Goal: Transaction & Acquisition: Book appointment/travel/reservation

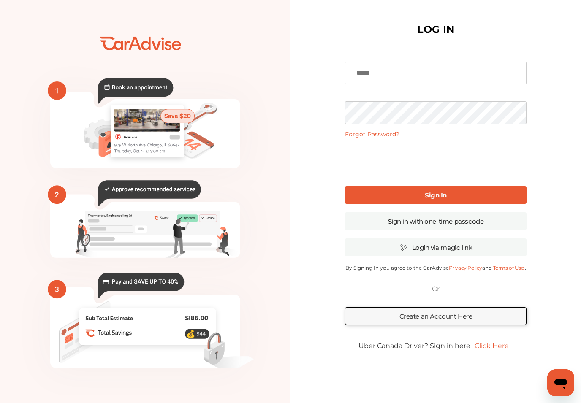
click at [513, 250] on link "Login via magic link" at bounding box center [435, 247] width 181 height 18
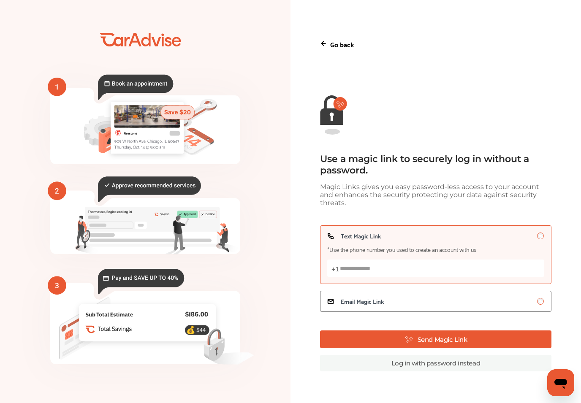
click at [492, 277] on input "Text Magic Link *Use the phone number you used to create an account with us +1" at bounding box center [435, 267] width 217 height 17
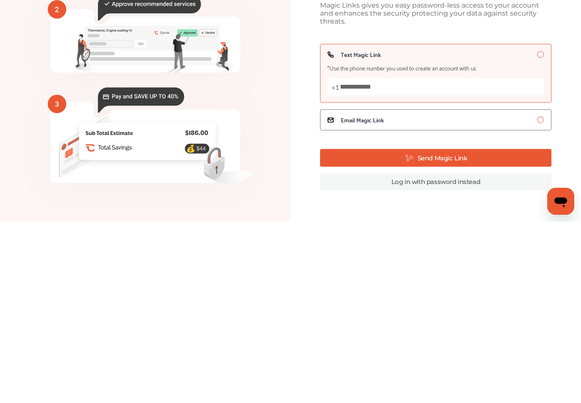
type input "**********"
click at [504, 330] on button "Send Magic Link" at bounding box center [435, 339] width 231 height 18
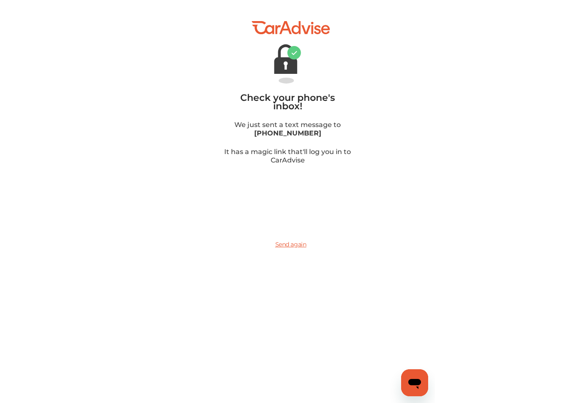
scroll to position [14, 0]
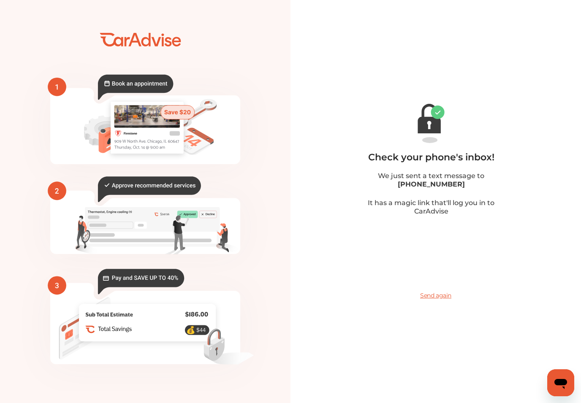
click at [122, 46] on icon "💰" at bounding box center [145, 201] width 290 height 380
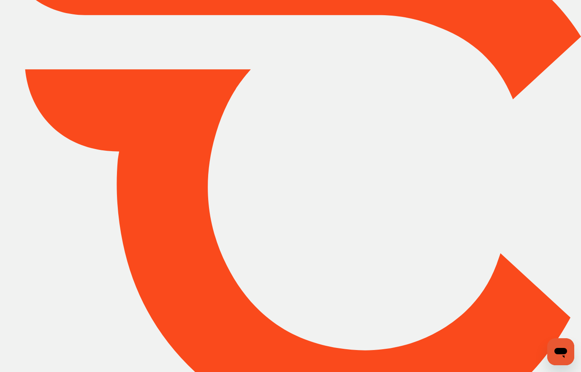
type input "*****"
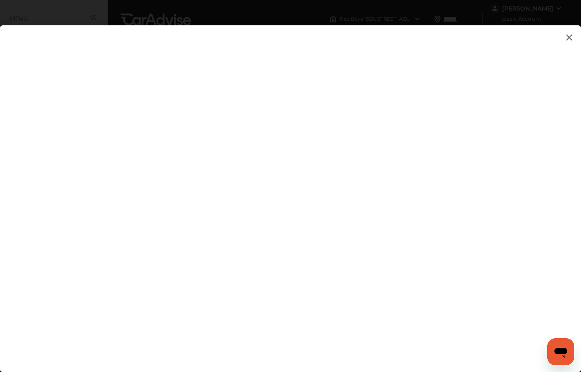
click at [568, 37] on img at bounding box center [569, 37] width 10 height 11
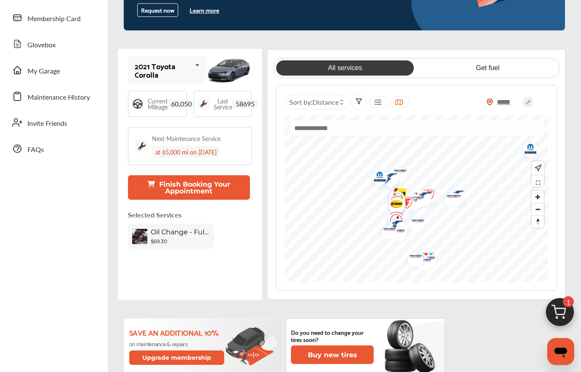
click at [226, 195] on button "Finish Booking Your Appointment" at bounding box center [189, 188] width 122 height 24
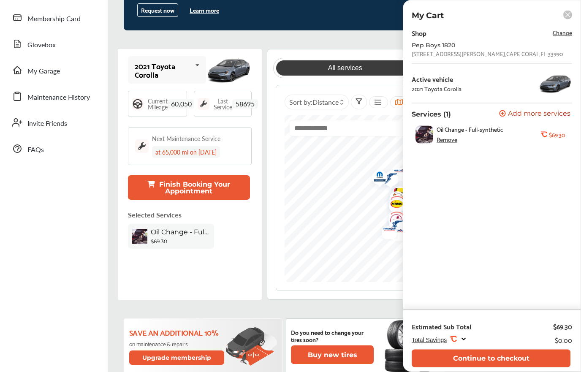
scroll to position [129, 0]
click at [461, 343] on icon at bounding box center [463, 338] width 7 height 7
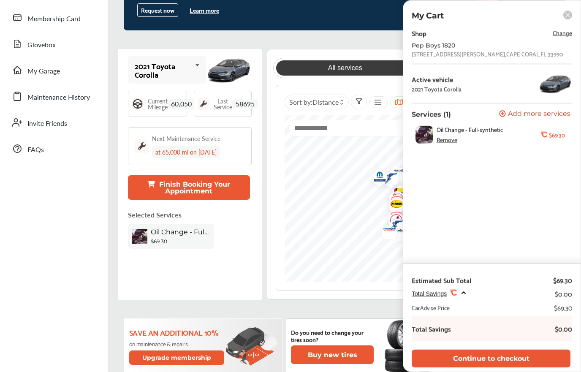
click at [566, 17] on rect at bounding box center [567, 15] width 9 height 9
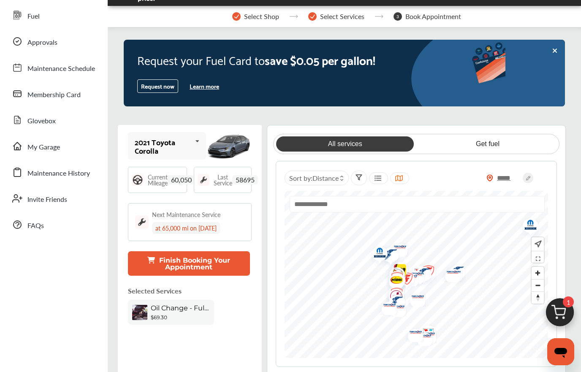
scroll to position [52, 0]
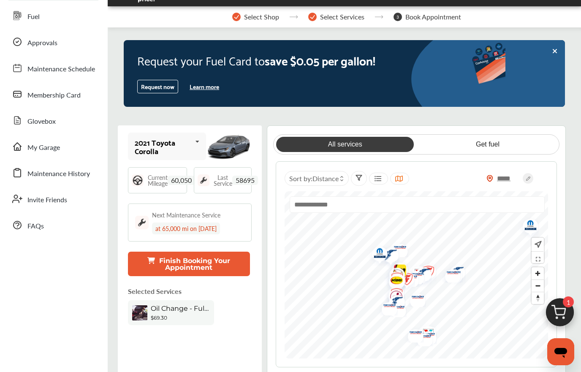
click at [476, 206] on input "text" at bounding box center [416, 204] width 254 height 16
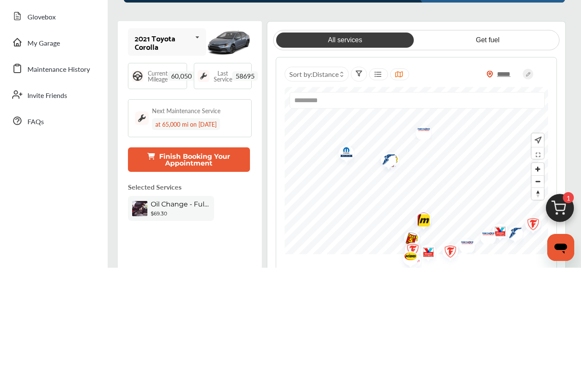
click at [558, 146] on div "All services Get fuel ***** Sort by : Distance *********" at bounding box center [416, 260] width 299 height 271
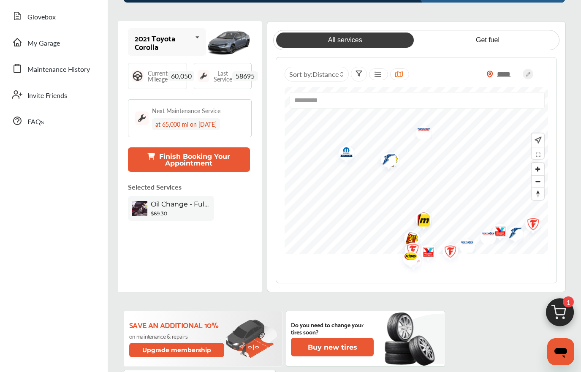
click at [520, 106] on input "*********" at bounding box center [416, 100] width 254 height 16
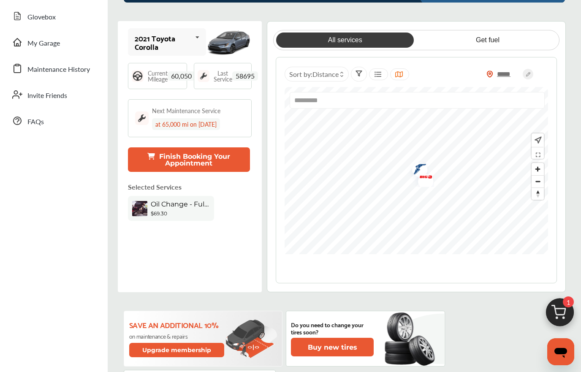
click at [515, 106] on input "*********" at bounding box center [416, 100] width 254 height 16
click at [515, 105] on input "*********" at bounding box center [416, 100] width 254 height 16
click at [518, 104] on input "*********" at bounding box center [416, 100] width 254 height 16
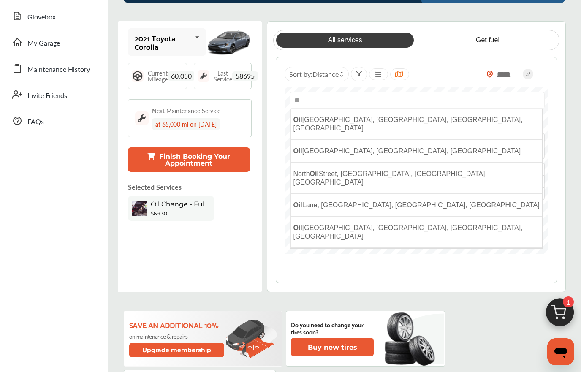
type input "*"
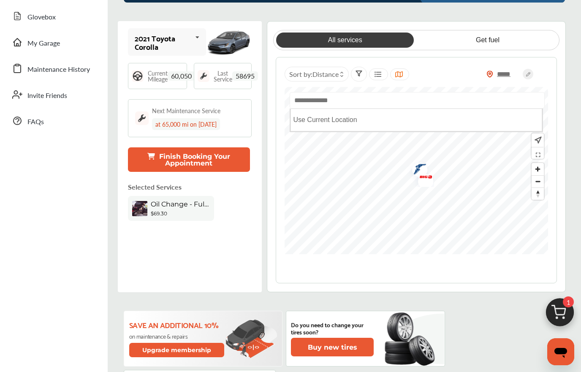
click at [532, 71] on icon at bounding box center [527, 74] width 11 height 11
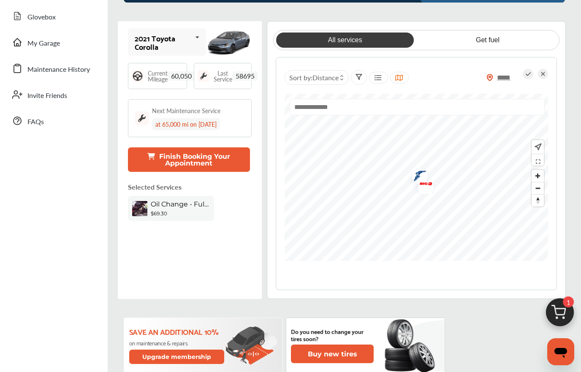
click at [547, 77] on icon at bounding box center [543, 74] width 10 height 10
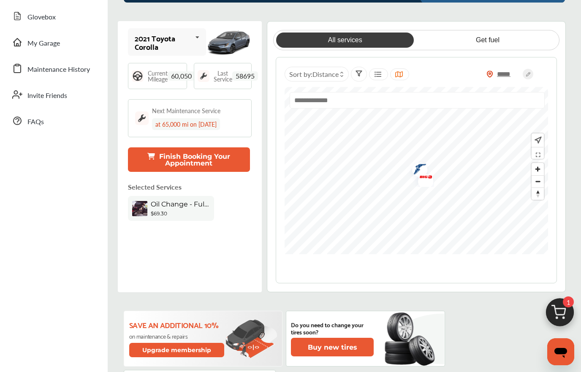
click at [523, 73] on circle at bounding box center [527, 74] width 11 height 11
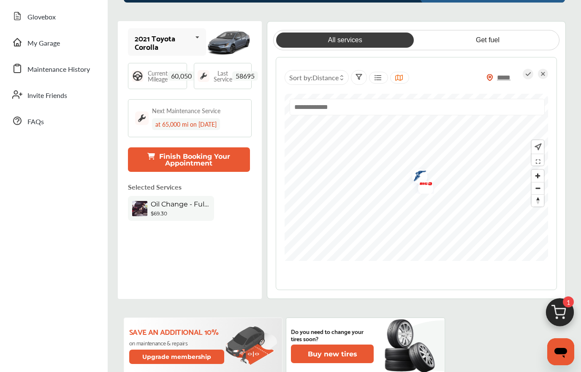
click at [511, 76] on input "*****" at bounding box center [508, 77] width 30 height 9
type input "*****"
click at [527, 76] on icon at bounding box center [527, 74] width 11 height 11
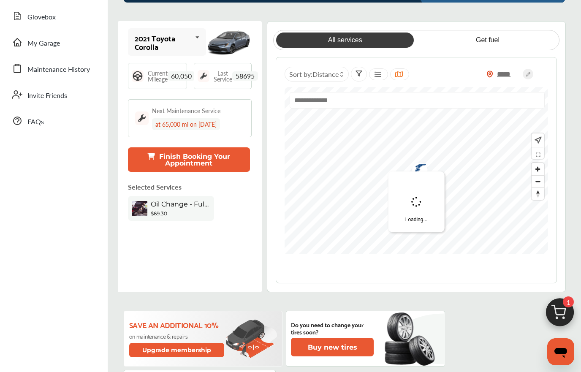
type input "*****"
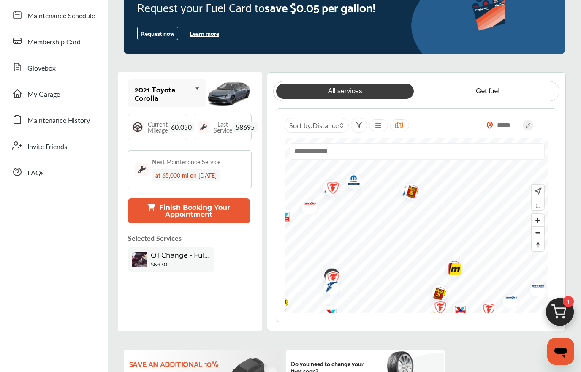
scroll to position [105, 0]
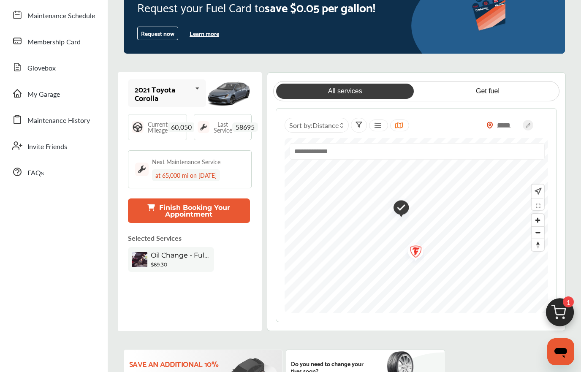
click at [400, 211] on img "Map marker" at bounding box center [398, 208] width 22 height 26
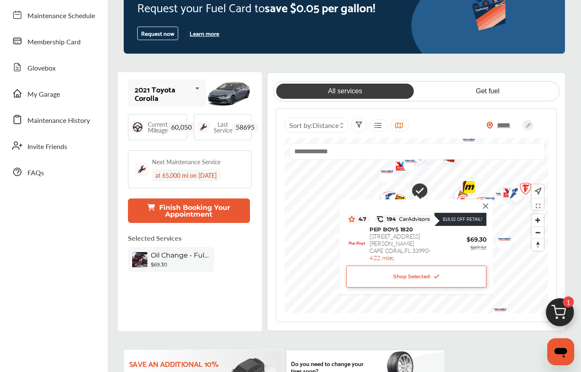
click at [403, 205] on div "$18.02 Off Retail! 4.7 194 CarAdvisors $18.02 Off Retail! PEP BOYS 1820 1820 S.…" at bounding box center [415, 245] width 145 height 84
click at [448, 277] on div "Shop Selected" at bounding box center [416, 276] width 140 height 22
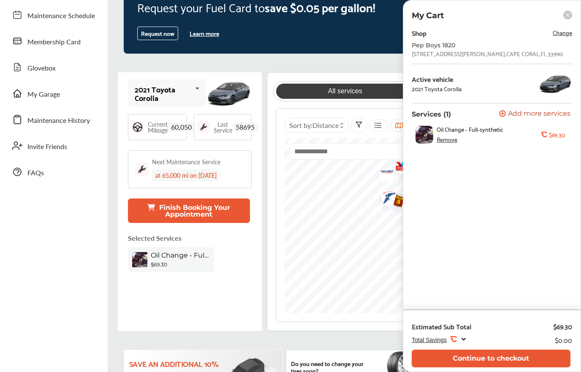
click at [513, 367] on button "Continue to checkout" at bounding box center [490, 357] width 159 height 17
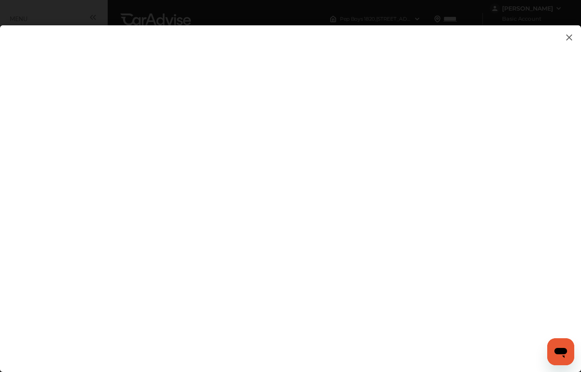
click at [445, 229] on flutter-view at bounding box center [290, 212] width 581 height 375
click at [508, 228] on flutter-view at bounding box center [290, 212] width 581 height 375
type textarea "**********"
click at [456, 105] on flutter-view at bounding box center [290, 212] width 581 height 375
click at [441, 276] on flutter-view at bounding box center [290, 212] width 581 height 375
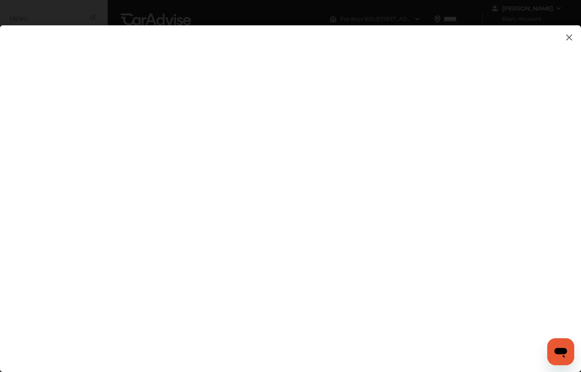
click at [502, 275] on flutter-view at bounding box center [290, 212] width 581 height 375
click at [505, 272] on flutter-view at bounding box center [290, 212] width 581 height 375
click at [504, 71] on flutter-view at bounding box center [290, 212] width 581 height 375
click at [515, 58] on flutter-view at bounding box center [290, 212] width 581 height 375
click at [515, 62] on flutter-view at bounding box center [290, 212] width 581 height 375
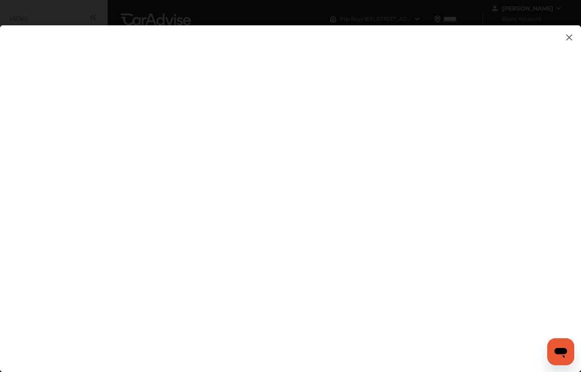
click at [175, 204] on flutter-view at bounding box center [290, 212] width 581 height 375
click at [187, 46] on flutter-view at bounding box center [290, 212] width 581 height 375
click at [204, 45] on flutter-view at bounding box center [290, 212] width 581 height 375
click at [566, 41] on img at bounding box center [569, 37] width 10 height 11
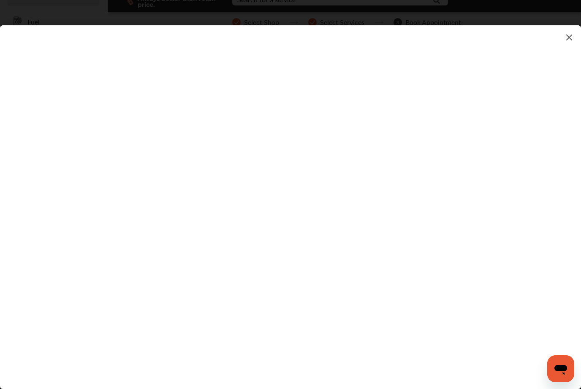
scroll to position [47, 0]
click at [565, 41] on img at bounding box center [569, 37] width 10 height 11
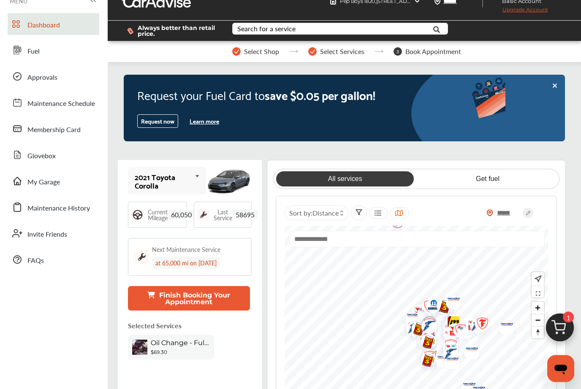
scroll to position [0, 0]
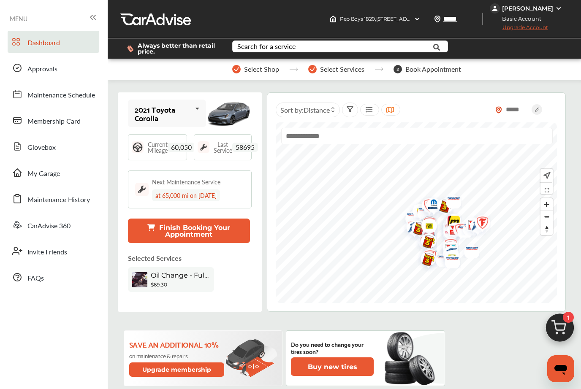
click at [562, 325] on img at bounding box center [559, 330] width 41 height 41
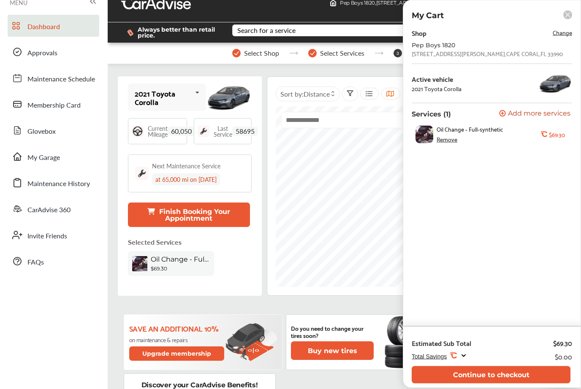
click at [544, 384] on button "Continue to checkout" at bounding box center [490, 374] width 159 height 17
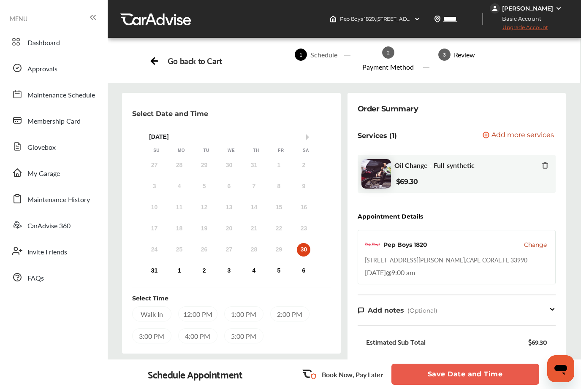
click at [545, 164] on icon at bounding box center [544, 165] width 7 height 7
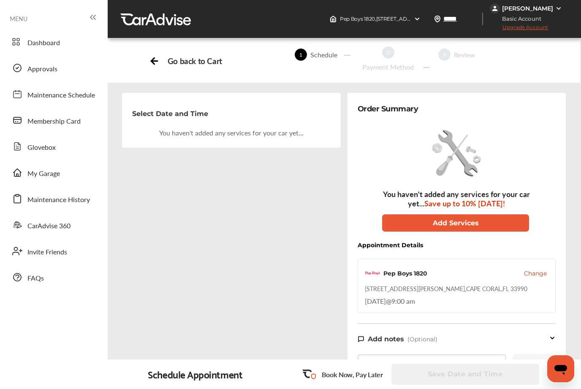
click at [150, 72] on div "Go back to Cart 1 Schedule 2 Payment Method 3 Review" at bounding box center [344, 61] width 472 height 44
click at [153, 64] on icon at bounding box center [152, 61] width 3 height 6
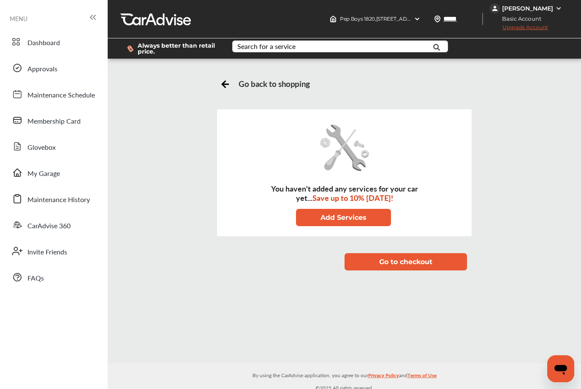
click at [234, 86] on div "Go back to shopping" at bounding box center [344, 84] width 249 height 12
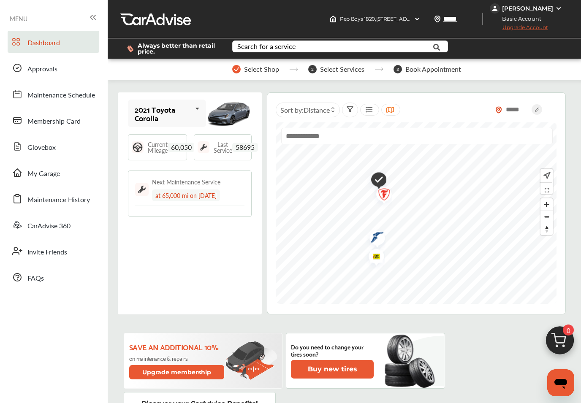
click at [381, 179] on img "Map marker" at bounding box center [376, 181] width 22 height 26
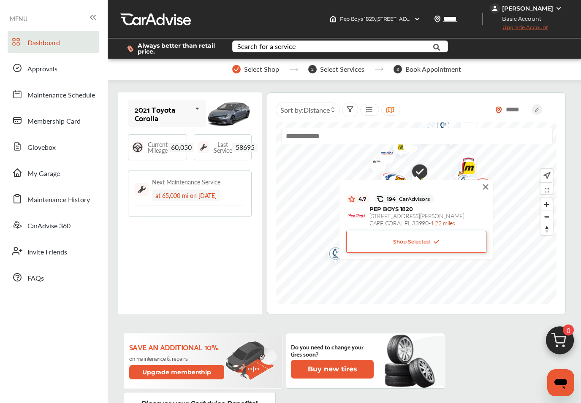
click at [433, 244] on img at bounding box center [435, 242] width 7 height 8
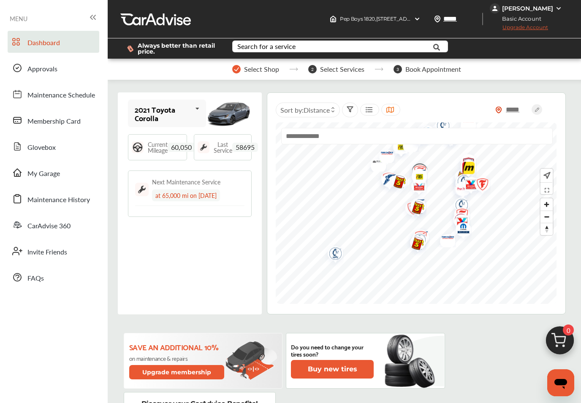
click at [331, 71] on span "Select Services" at bounding box center [342, 69] width 44 height 8
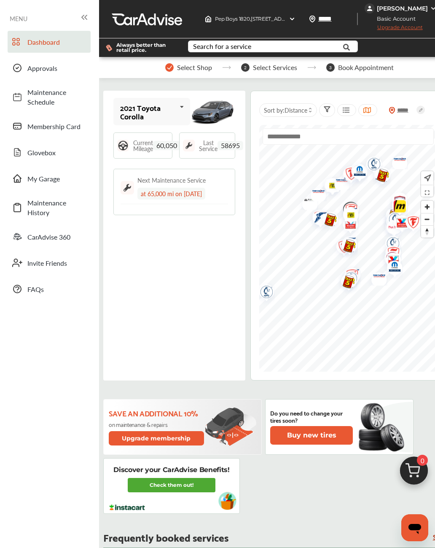
click at [66, 40] on span "Dashboard" at bounding box center [56, 42] width 59 height 10
click at [300, 54] on input "text" at bounding box center [271, 47] width 165 height 13
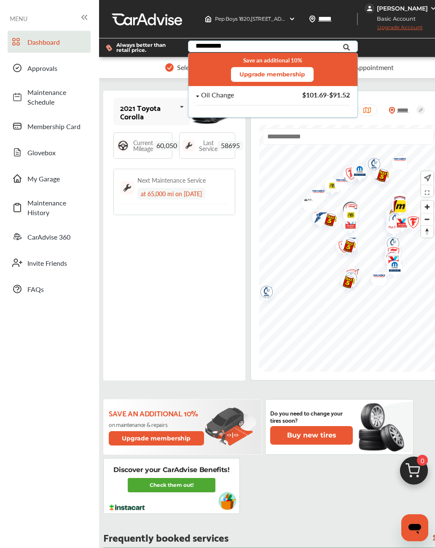
type input "**********"
click at [267, 104] on div "Oil Change $101.69 - $91.52" at bounding box center [274, 99] width 154 height 14
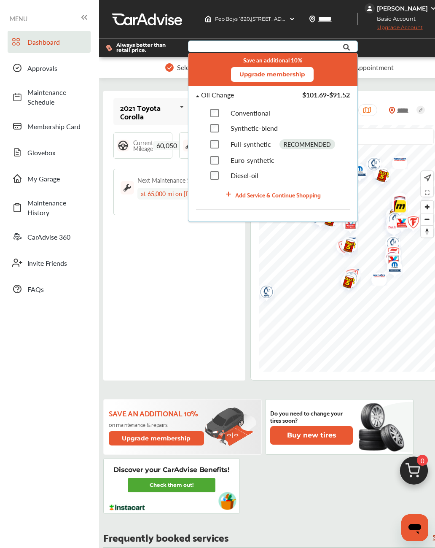
click at [319, 146] on div "RECOMMENDED" at bounding box center [308, 144] width 56 height 10
click at [226, 147] on div "Full-synthetic RECOMMENDED" at bounding box center [273, 144] width 125 height 10
click at [252, 149] on span "Full-synthetic" at bounding box center [251, 144] width 41 height 10
click at [320, 198] on div "Add Service & Continue Shopping" at bounding box center [278, 195] width 86 height 10
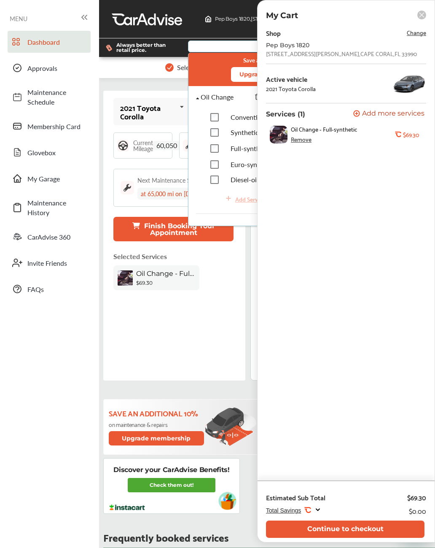
click at [187, 336] on div "2021 Toyota Corolla 2021 Toyota Corolla Current Mileage 60,050 Last Service 586…" at bounding box center [174, 236] width 142 height 290
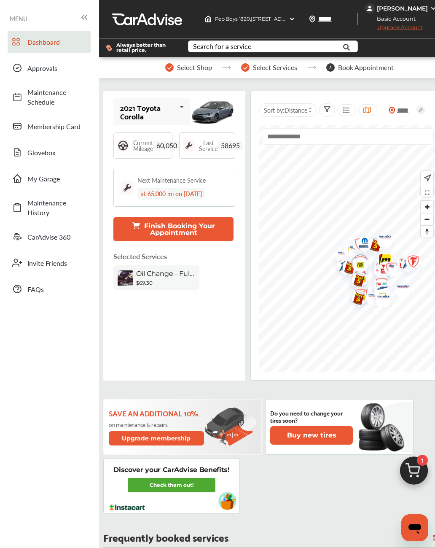
click at [210, 222] on button "Finish Booking Your Appointment" at bounding box center [173, 229] width 120 height 24
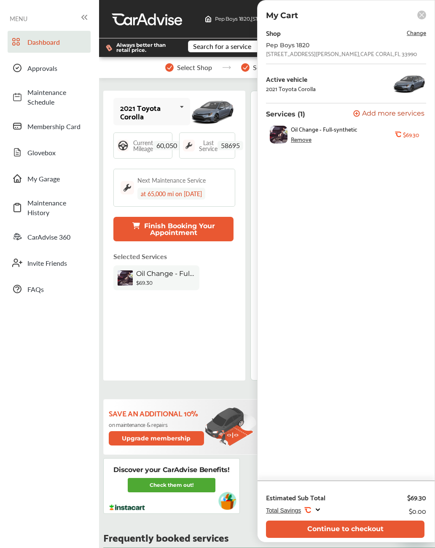
click at [408, 403] on button "Continue to checkout" at bounding box center [345, 529] width 159 height 17
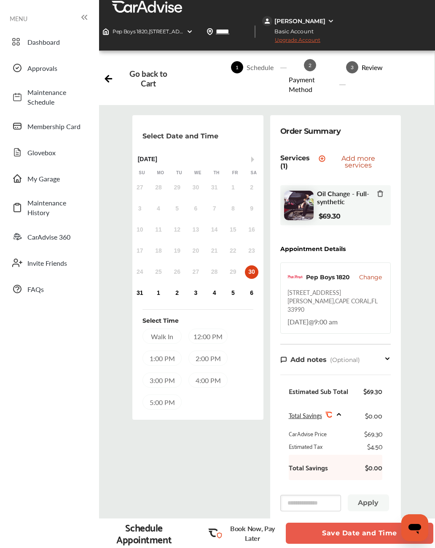
click at [334, 403] on div "Total Savings .st0{fill:#FA4A1C;} $0.00" at bounding box center [336, 415] width 94 height 20
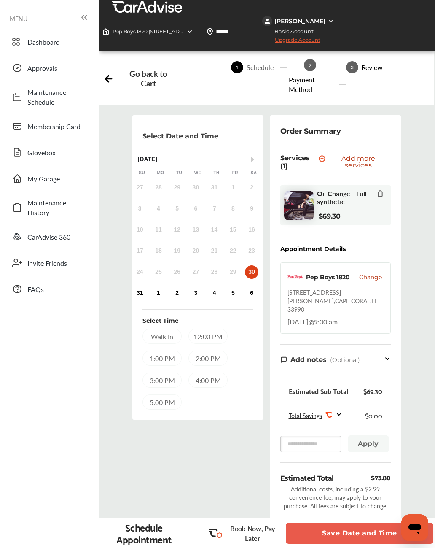
click at [326, 17] on div "[PERSON_NAME]" at bounding box center [300, 21] width 51 height 8
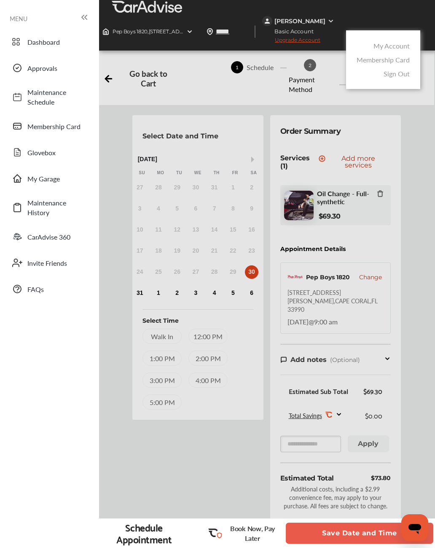
click at [400, 41] on link "My Account" at bounding box center [392, 46] width 36 height 10
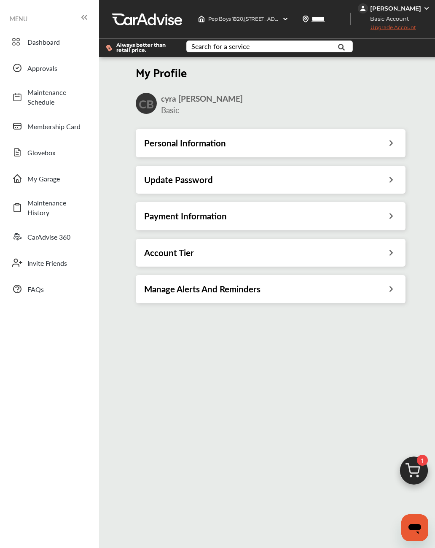
click at [381, 269] on div "Personal Information Update Password Payment Information Account Tier Manage Al…" at bounding box center [271, 220] width 284 height 182
click at [389, 253] on icon at bounding box center [392, 251] width 8 height 9
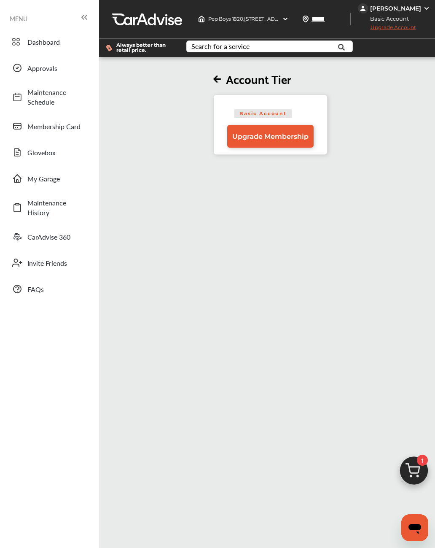
click at [215, 74] on h2 "Account Tier" at bounding box center [270, 78] width 114 height 15
click at [214, 86] on h2 "Account Tier" at bounding box center [270, 78] width 114 height 15
click at [216, 82] on icon at bounding box center [217, 79] width 8 height 9
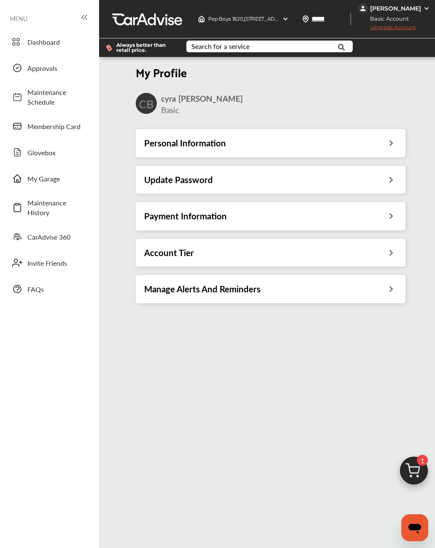
click at [397, 157] on div "Personal Information" at bounding box center [271, 143] width 270 height 28
click at [376, 149] on div "Personal Information" at bounding box center [270, 143] width 253 height 11
click at [378, 151] on div "My Profile CB [PERSON_NAME] Basic Personal Information Update Password Payment …" at bounding box center [274, 351] width 350 height 589
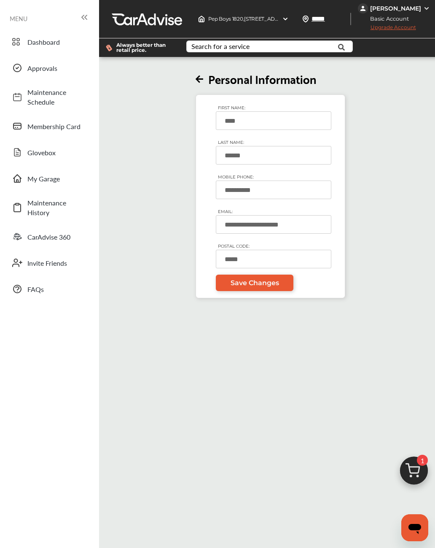
click at [184, 66] on div "**********" at bounding box center [271, 179] width 349 height 240
click at [199, 84] on icon at bounding box center [200, 79] width 8 height 9
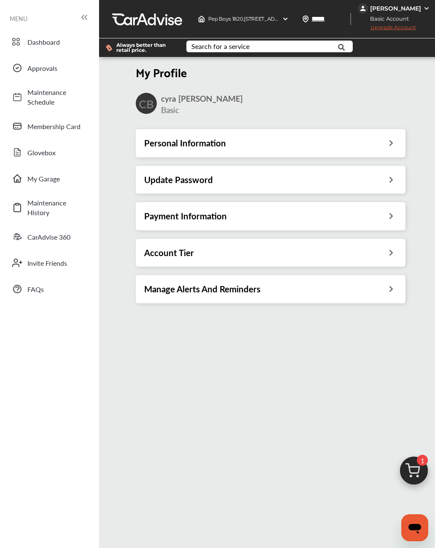
click at [413, 403] on img at bounding box center [414, 473] width 41 height 41
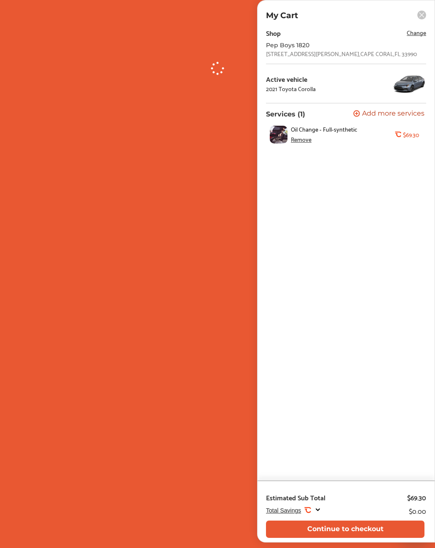
click at [59, 176] on div at bounding box center [217, 274] width 435 height 548
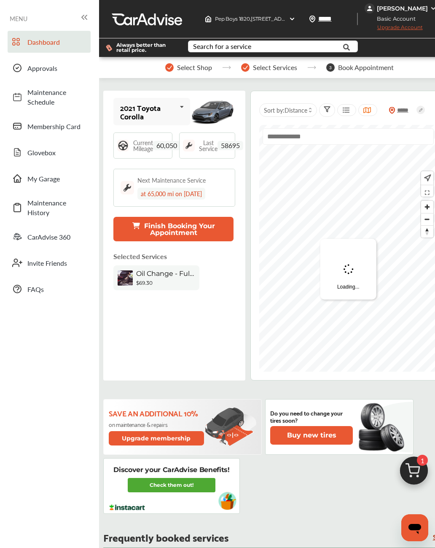
click at [146, 122] on div "2021 Toyota Corolla 2021 Toyota Corolla" at bounding box center [151, 111] width 77 height 27
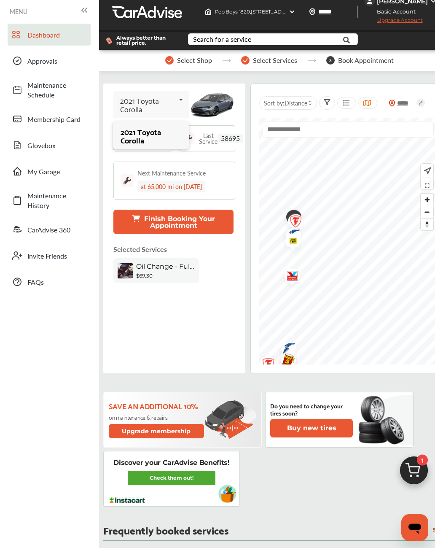
scroll to position [11, 0]
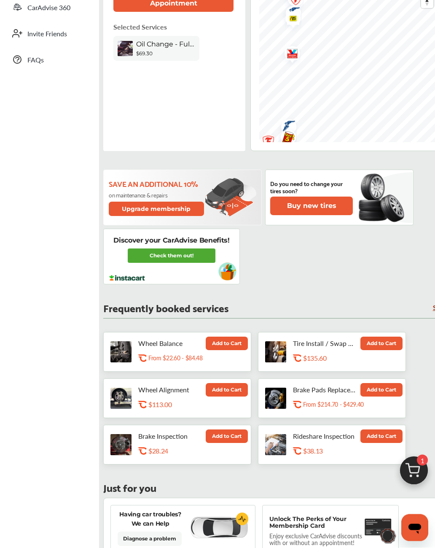
click at [155, 258] on link "Check them out!" at bounding box center [172, 256] width 88 height 14
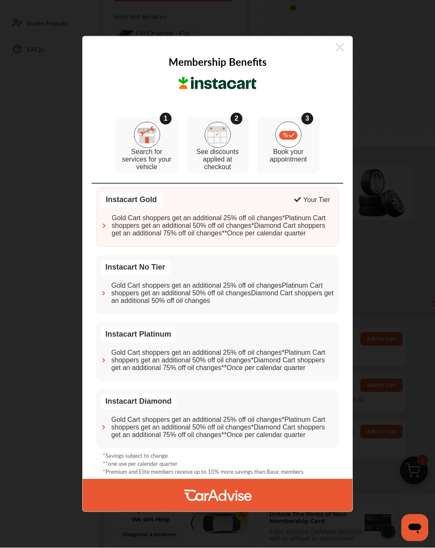
scroll to position [239, 0]
click at [122, 223] on span "Gold Cart shoppers get an additional 25% off oil changes*Platinum Cart shoppers…" at bounding box center [223, 226] width 223 height 23
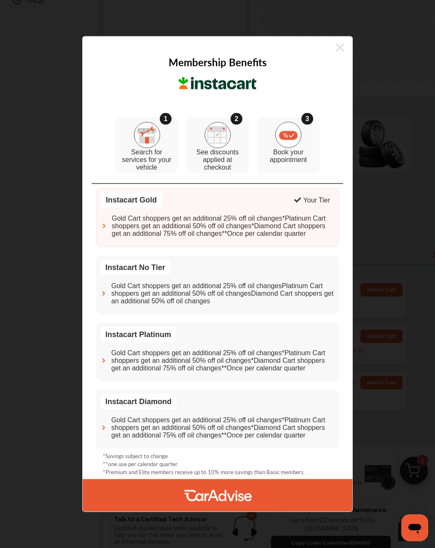
scroll to position [286, 0]
click at [186, 219] on span "Gold Cart shoppers get an additional 25% off oil changes*Platinum Cart shoppers…" at bounding box center [223, 226] width 223 height 23
click at [184, 403] on img at bounding box center [218, 495] width 68 height 32
click at [142, 403] on p "**one use per calendar quarter" at bounding box center [140, 464] width 75 height 8
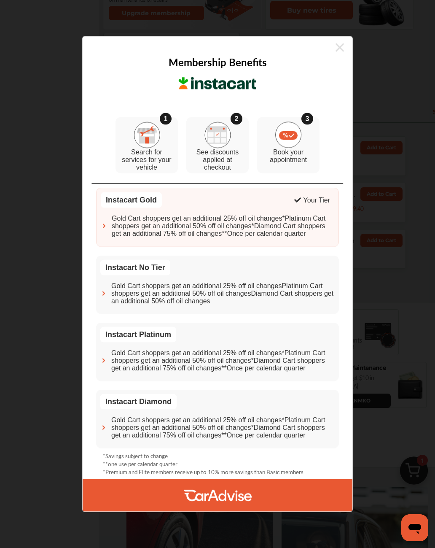
scroll to position [432, 0]
click at [110, 363] on div "Gold Cart shoppers get an additional 25% off oil changes*Platinum Cart shoppers…" at bounding box center [217, 360] width 235 height 23
click at [141, 314] on div "Instacart No Tier Gold Cart shoppers get an additional 25% off oil changesPlati…" at bounding box center [217, 285] width 243 height 59
click at [126, 288] on span "Gold Cart shoppers get an additional 25% off oil changesPlatinum Cart shoppers …" at bounding box center [223, 293] width 224 height 23
click at [112, 251] on div "Instacart Gold Your Tier Gold Cart shoppers get an additional 25% off oil chang…" at bounding box center [217, 318] width 243 height 261
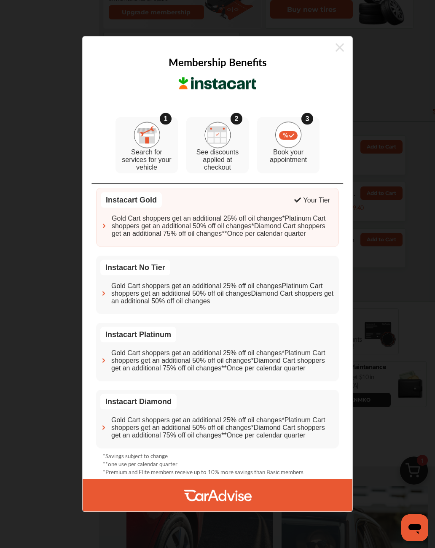
click at [107, 215] on div "Gold Cart shoppers get an additional 25% off oil changes*Platinum Cart shoppers…" at bounding box center [218, 226] width 234 height 23
click at [305, 403] on div at bounding box center [218, 495] width 270 height 32
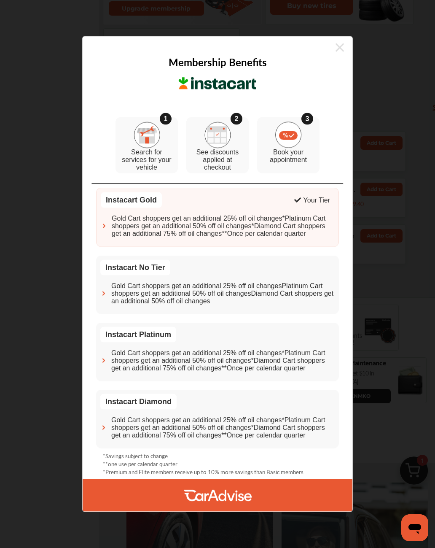
scroll to position [438, 0]
click at [341, 46] on icon at bounding box center [340, 47] width 8 height 8
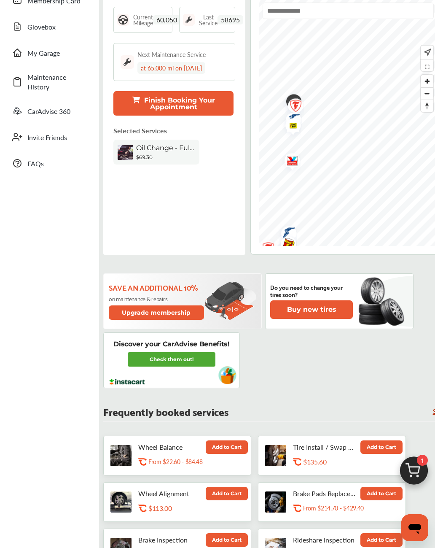
scroll to position [0, 0]
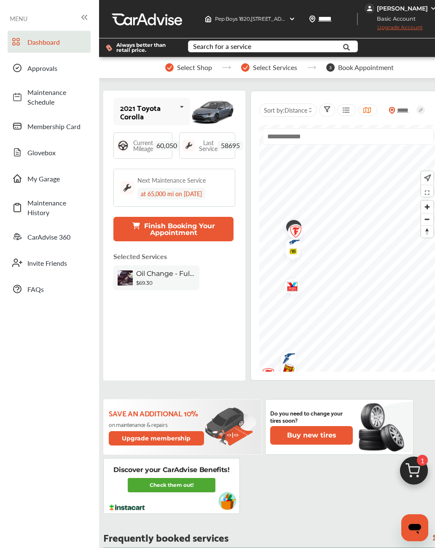
click at [415, 403] on img at bounding box center [414, 473] width 41 height 41
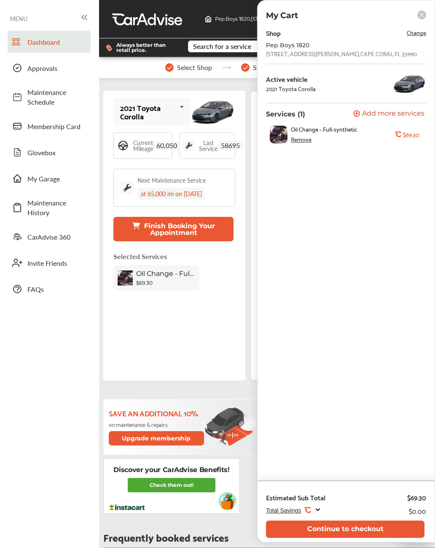
click at [371, 403] on button "Continue to checkout" at bounding box center [345, 529] width 159 height 17
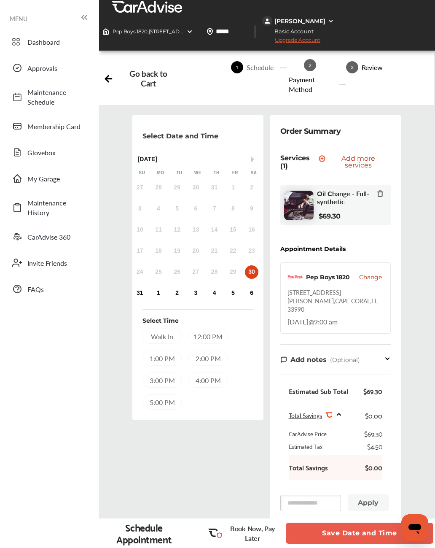
click at [176, 351] on div "1:00 PM" at bounding box center [162, 358] width 39 height 15
click at [356, 403] on button "Save Date and Time" at bounding box center [360, 533] width 148 height 21
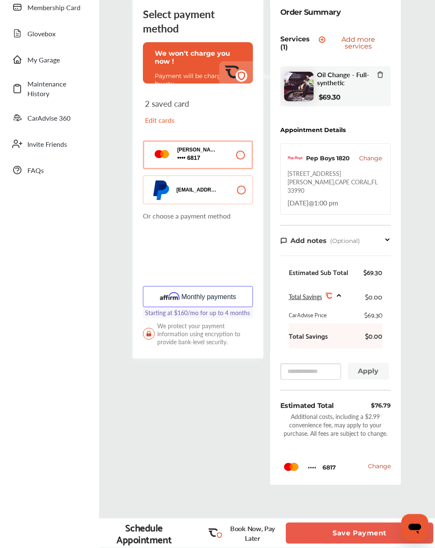
scroll to position [131, 0]
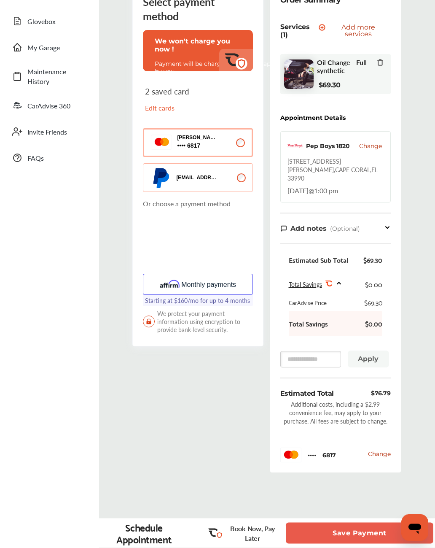
click at [331, 403] on button "Save Payment" at bounding box center [360, 533] width 148 height 21
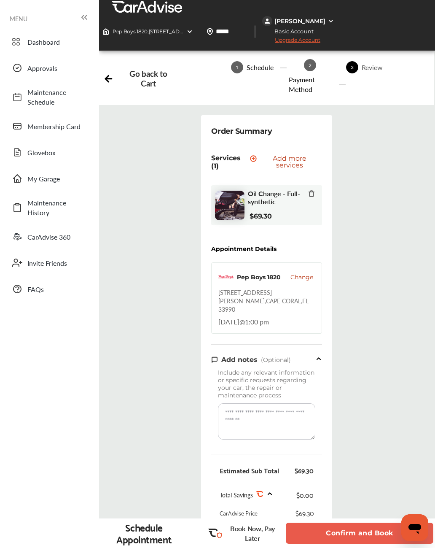
click at [420, 403] on icon "Open messaging window" at bounding box center [415, 527] width 15 height 15
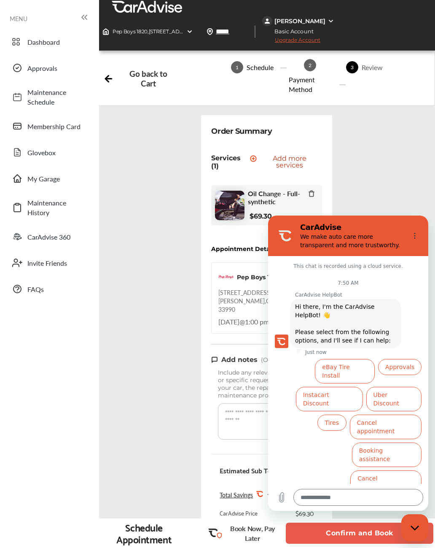
click at [351, 392] on button "Instacart Discount" at bounding box center [329, 399] width 67 height 24
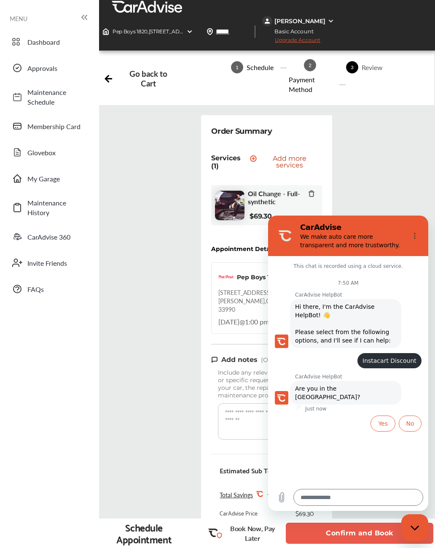
click at [380, 403] on button "Yes" at bounding box center [383, 424] width 25 height 16
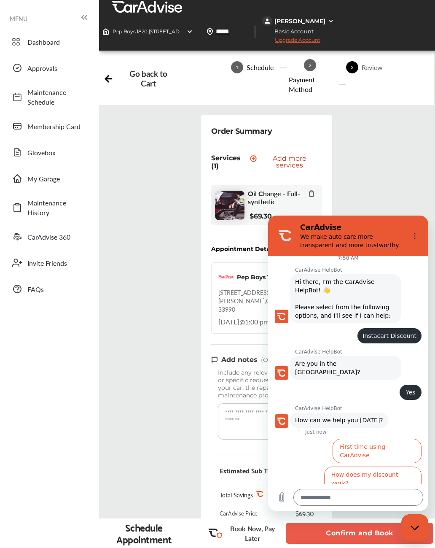
scroll to position [28, 0]
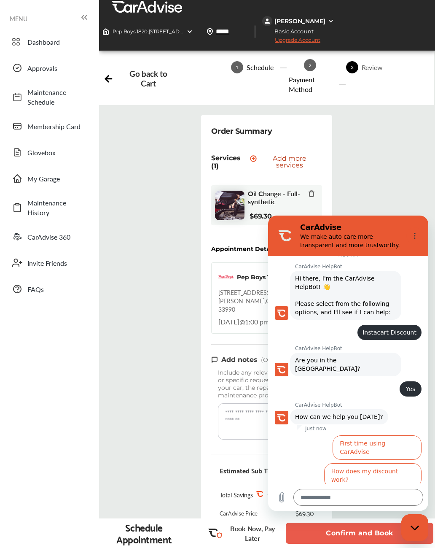
click at [406, 403] on button "I don't see my discount" at bounding box center [381, 503] width 81 height 24
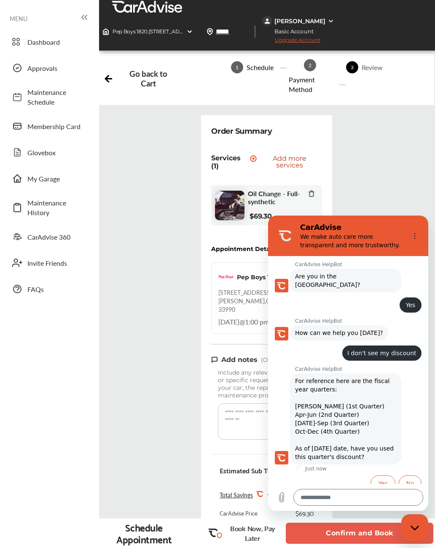
scroll to position [113, 0]
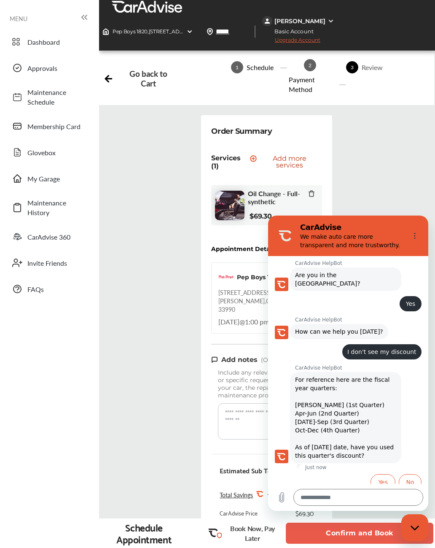
click at [413, 403] on button "No" at bounding box center [410, 482] width 23 height 16
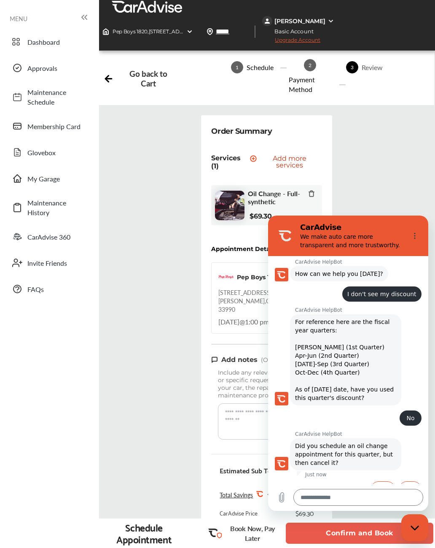
scroll to position [178, 0]
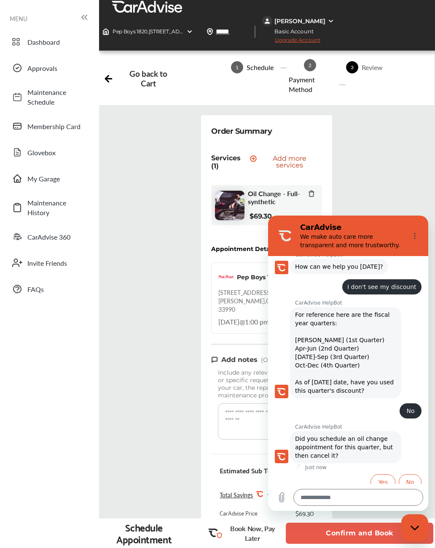
click at [410, 403] on button "No" at bounding box center [410, 482] width 23 height 16
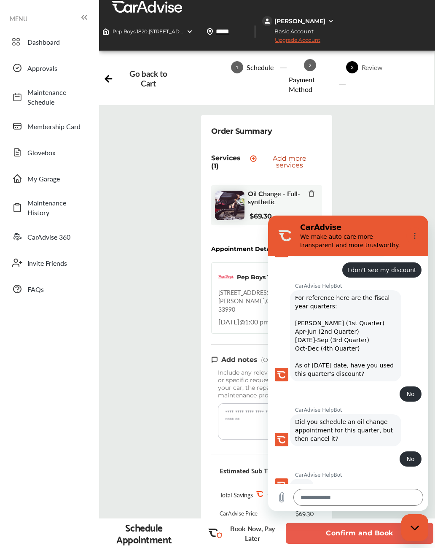
scroll to position [196, 0]
type textarea "*"
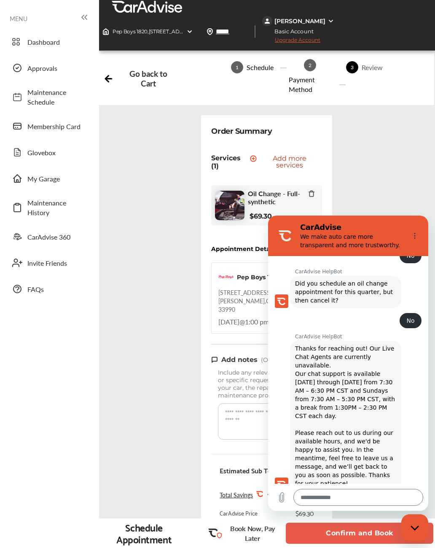
scroll to position [334, 0]
click at [112, 153] on div "Booking Summary $76.79 Order Summary Services (1) Add a service Add more servic…" at bounding box center [266, 402] width 349 height 575
click at [401, 368] on div "CarAdvise HelpBot says: Thanks for reaching out! Our Live Chat Agents are curre…" at bounding box center [345, 416] width 111 height 150
click at [176, 304] on div "Booking Summary $76.79 Order Summary Services (1) Add a service Add more servic…" at bounding box center [266, 402] width 349 height 575
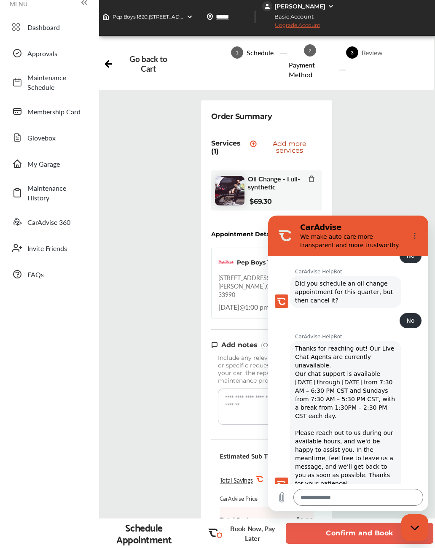
scroll to position [0, 0]
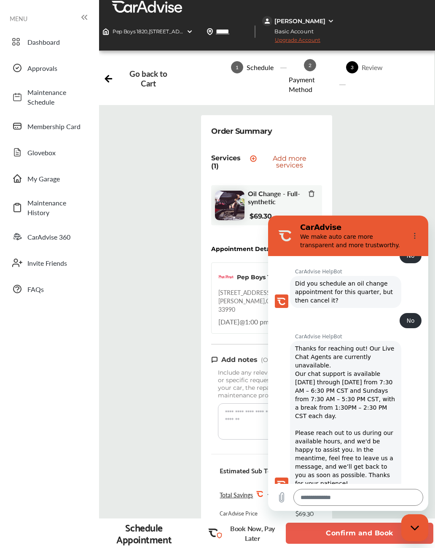
click at [366, 159] on div "Booking Summary $76.79 Order Summary Services (1) Add a service Add more servic…" at bounding box center [266, 402] width 349 height 575
click at [370, 155] on div "Booking Summary $76.79 Order Summary Services (1) Add a service Add more servic…" at bounding box center [266, 402] width 349 height 575
click at [185, 403] on div "Booking Summary $76.79 Order Summary Services (1) Add a service Add more servic…" at bounding box center [266, 402] width 349 height 575
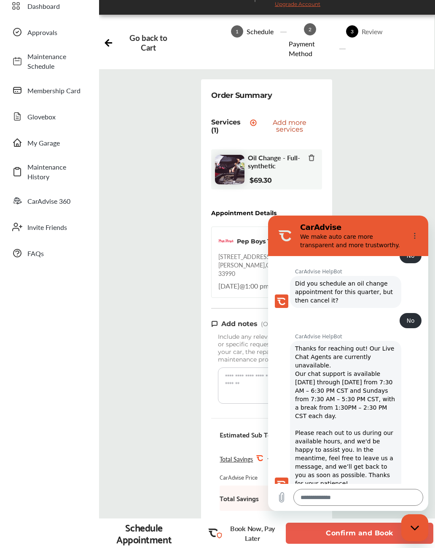
scroll to position [215, 0]
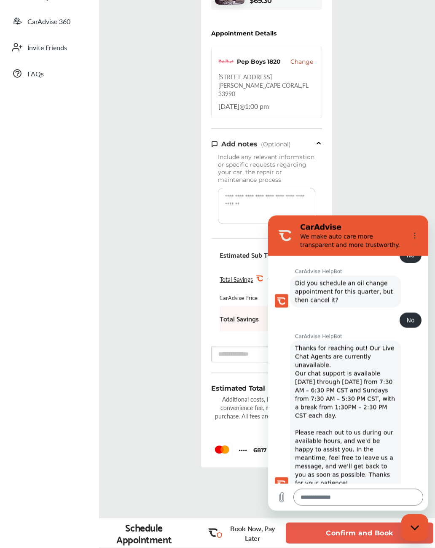
click at [362, 403] on button "Confirm and Book" at bounding box center [360, 533] width 148 height 21
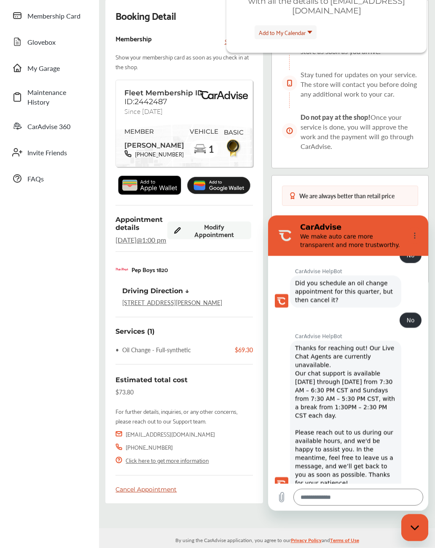
scroll to position [110, 0]
click at [400, 130] on div "Do not pay at the shop! Once your service is done, you will approve the work an…" at bounding box center [360, 132] width 118 height 39
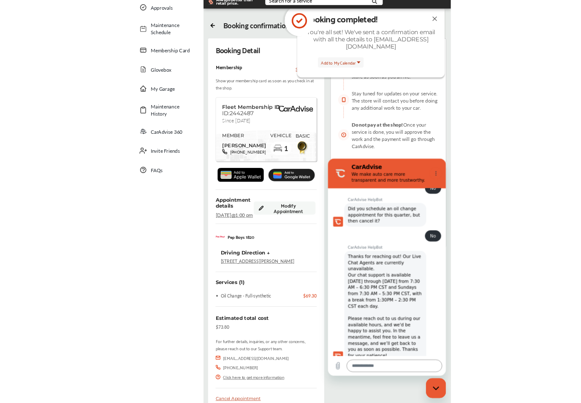
scroll to position [0, 0]
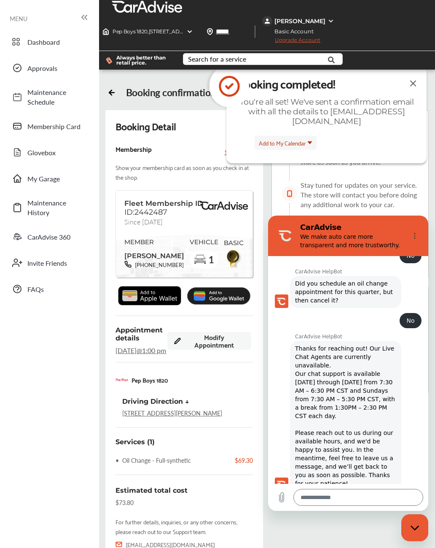
click at [408, 95] on div "Booking completed! You're all set! We've sent a confirmation email with all the…" at bounding box center [327, 99] width 190 height 53
click at [417, 84] on img at bounding box center [413, 83] width 10 height 11
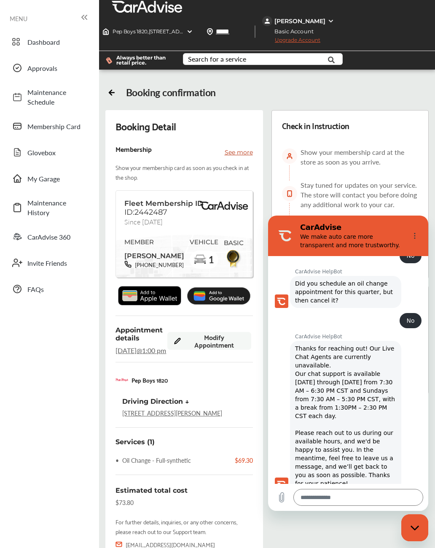
click at [410, 92] on div "Booking confirmation Booking Detail Membership See more Show your membership ca…" at bounding box center [267, 354] width 336 height 561
